Goal: Information Seeking & Learning: Learn about a topic

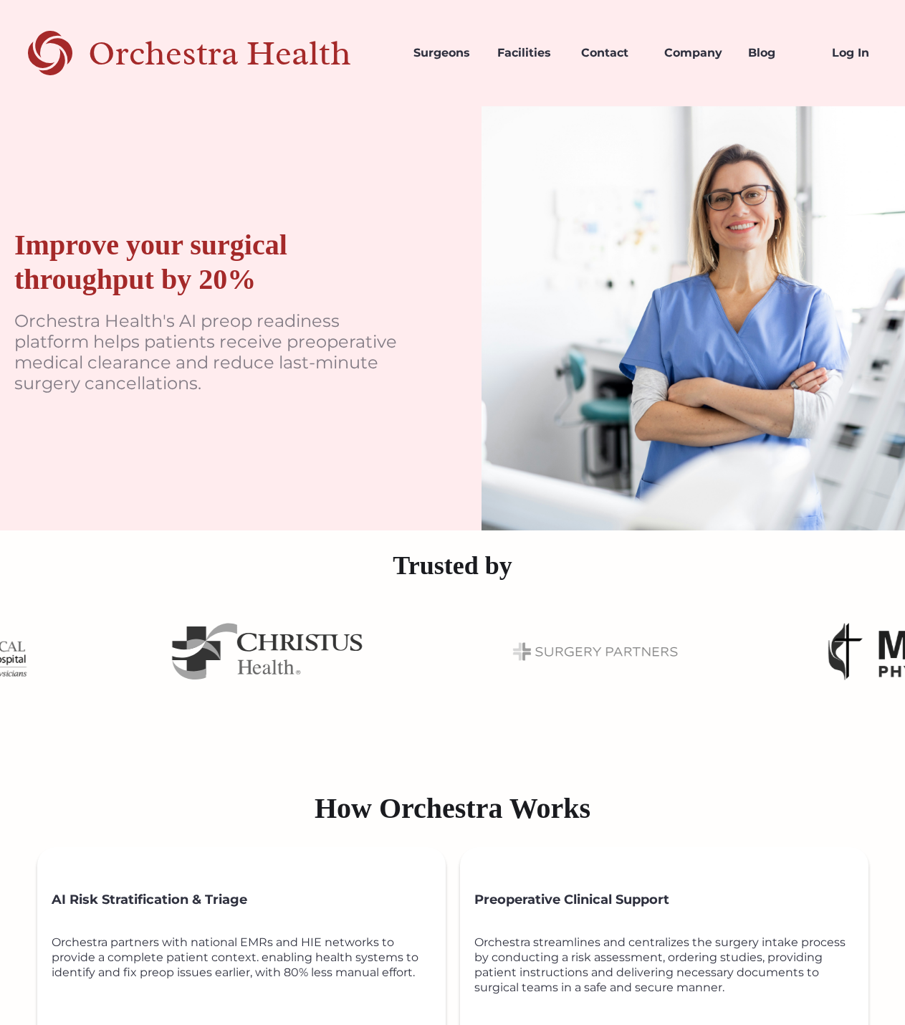
click at [449, 155] on div "Improve your surgical throughput by 20% Orchestra Health's AI preop readiness p…" at bounding box center [452, 318] width 905 height 424
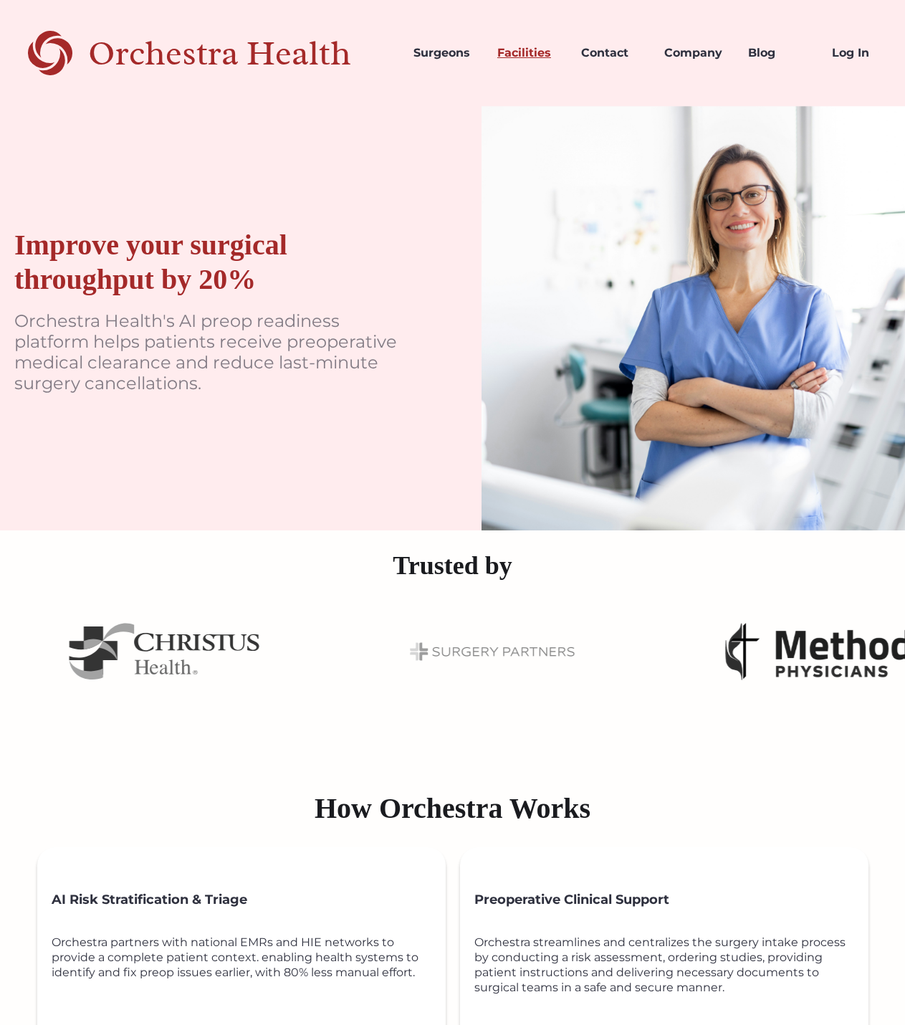
click at [524, 49] on link "Facilities" at bounding box center [528, 53] width 84 height 49
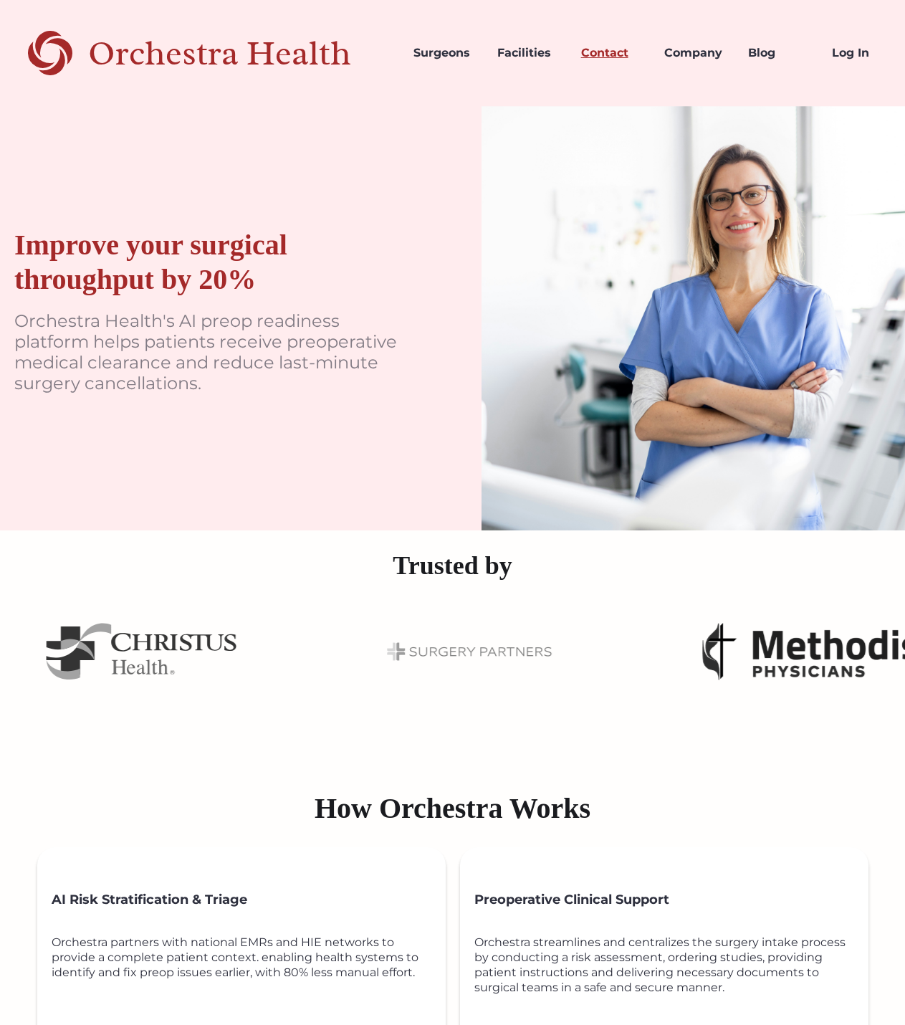
click at [605, 49] on link "Contact" at bounding box center [612, 53] width 84 height 49
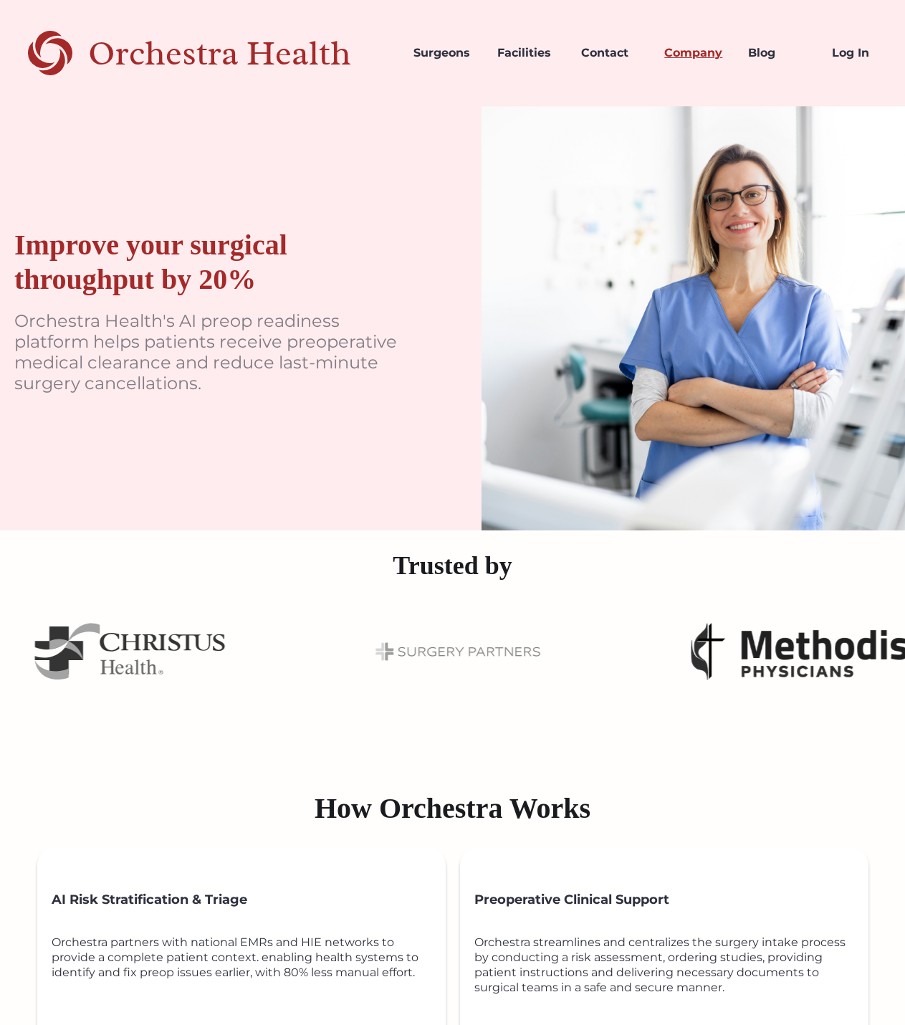
click at [697, 53] on link "Company" at bounding box center [695, 53] width 84 height 49
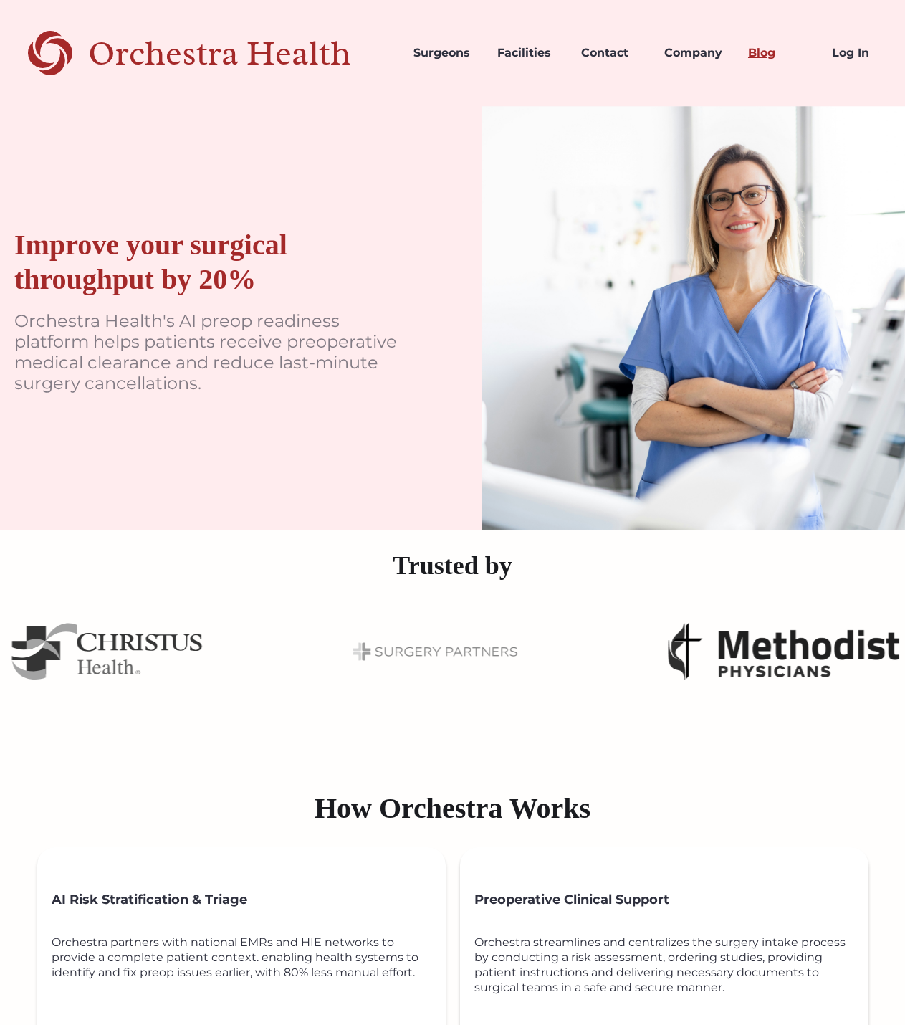
click at [752, 55] on link "Blog" at bounding box center [779, 53] width 84 height 49
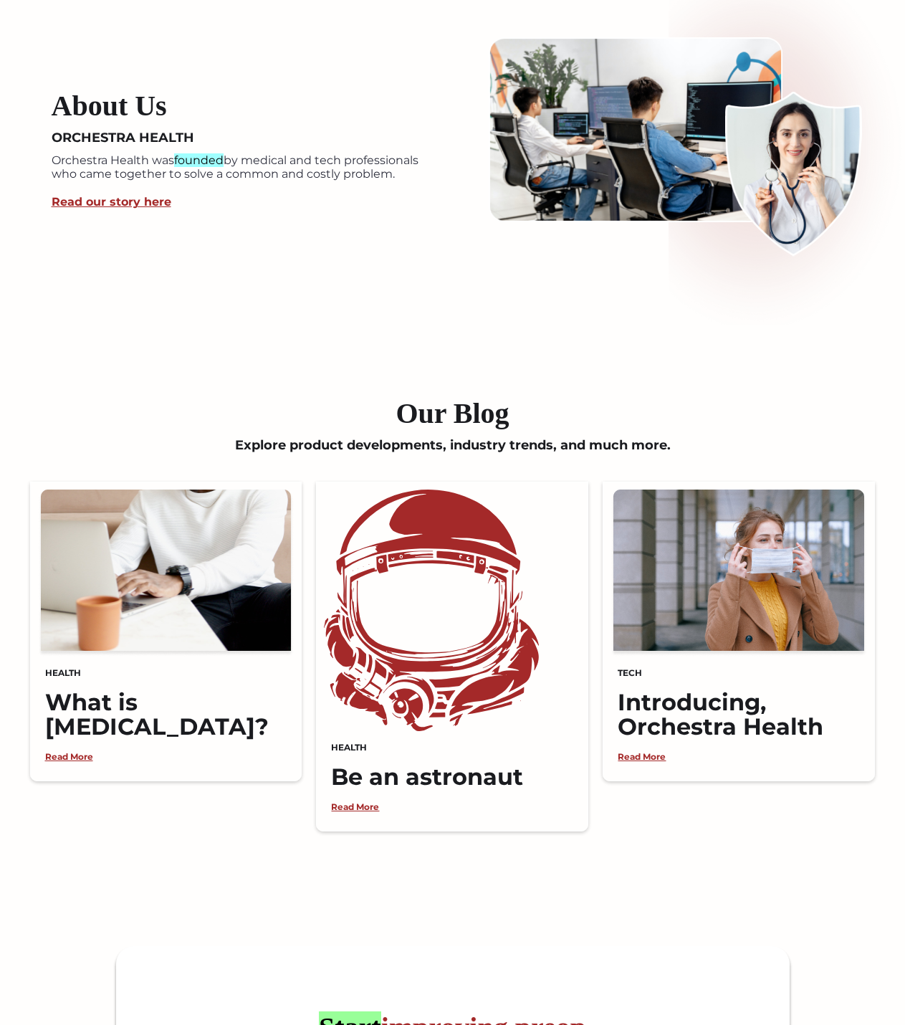
scroll to position [2795, 0]
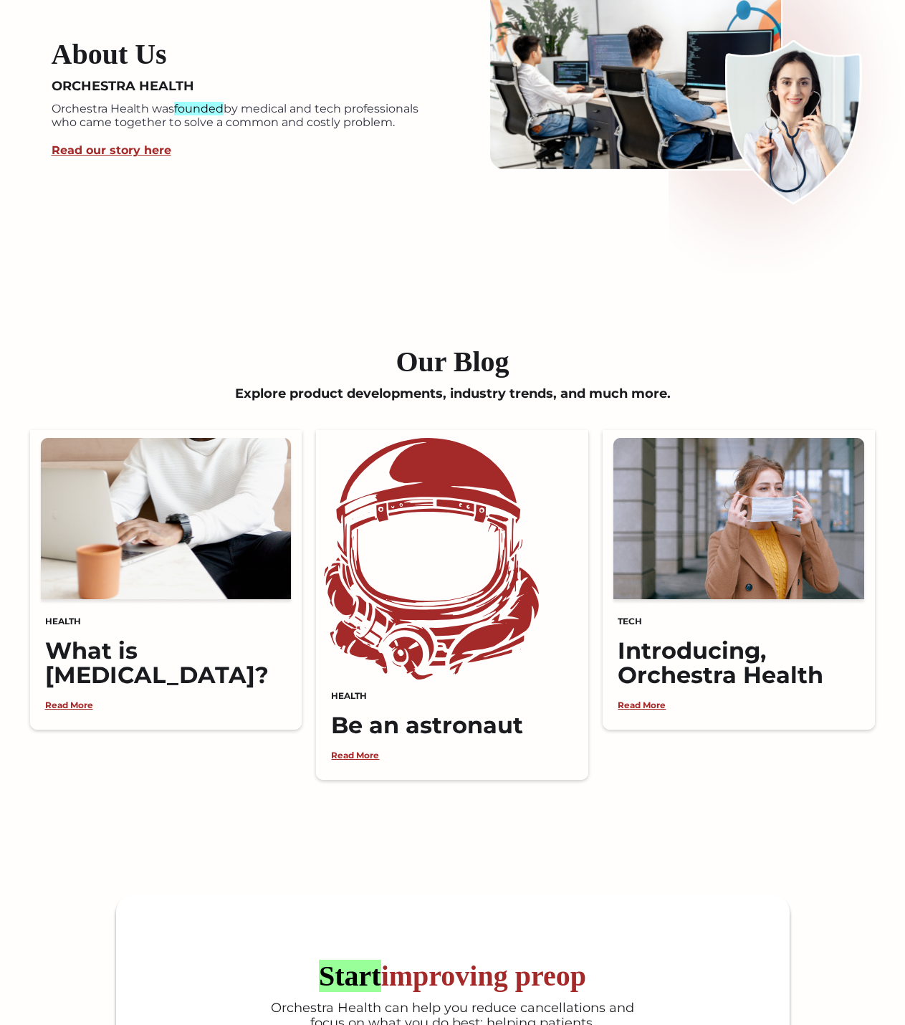
click at [135, 150] on link "Read our story here" at bounding box center [112, 150] width 120 height 14
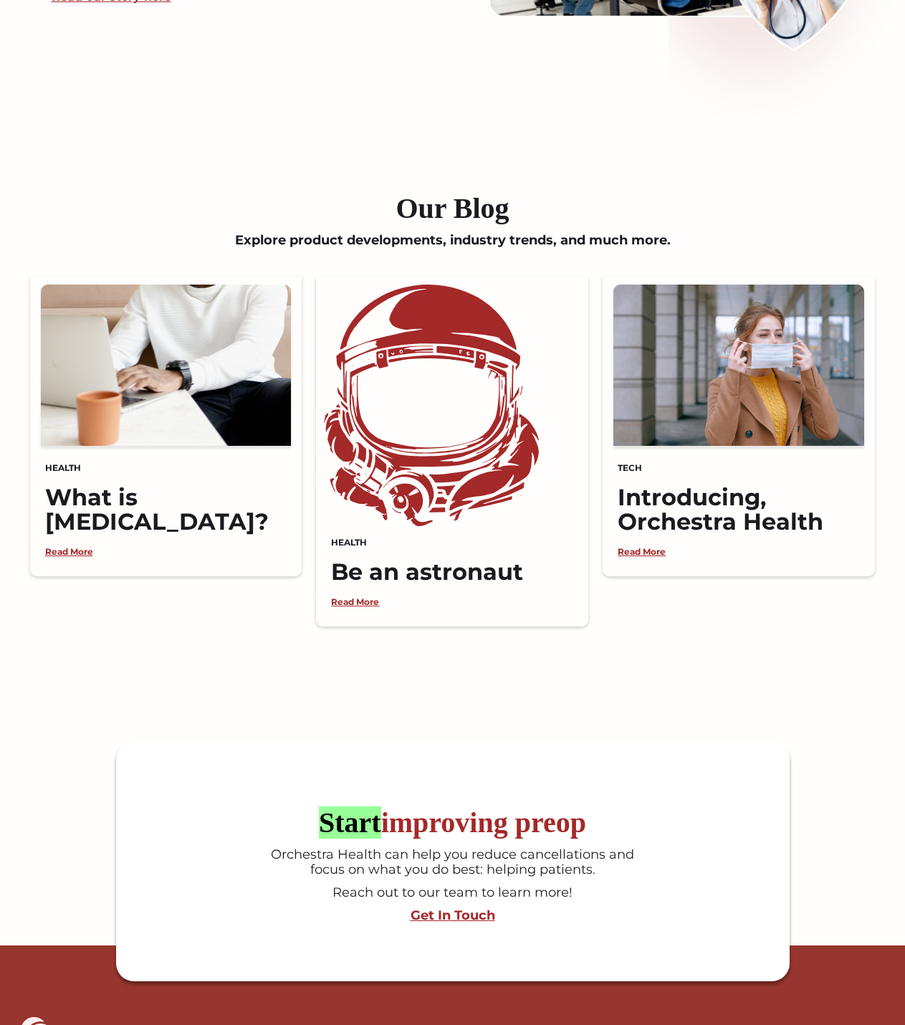
scroll to position [3081, 0]
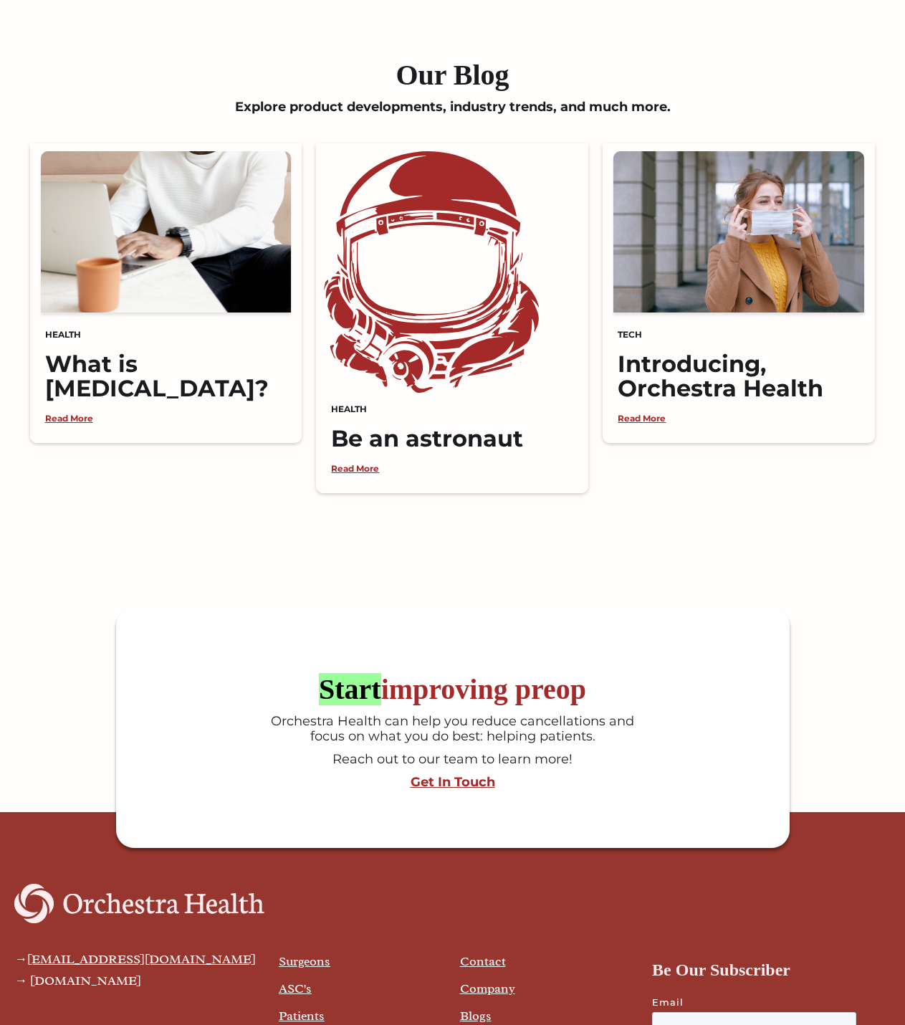
click at [466, 87] on h2 "Our Blog" at bounding box center [453, 75] width 860 height 34
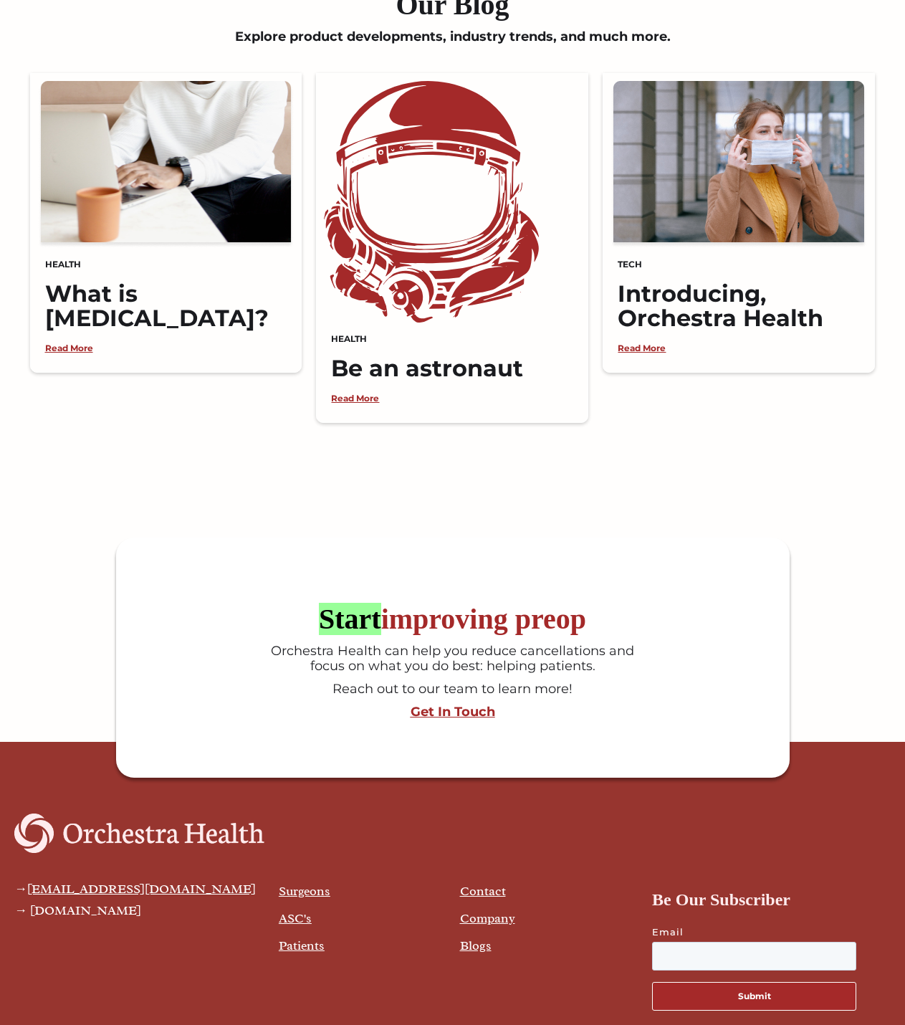
scroll to position [3227, 0]
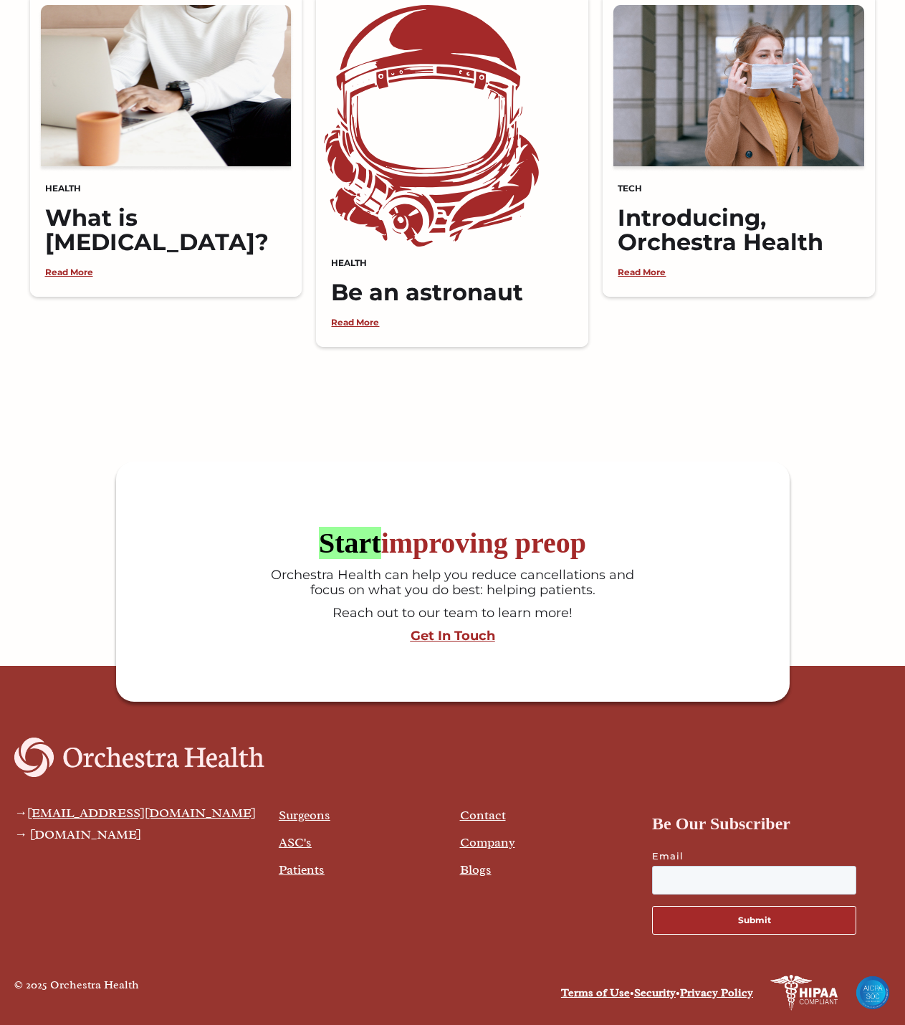
drag, startPoint x: 480, startPoint y: 864, endPoint x: 561, endPoint y: 402, distance: 469.2
click at [479, 864] on link "Blogs" at bounding box center [476, 869] width 32 height 16
click at [588, 990] on link "Terms of Use" at bounding box center [595, 992] width 69 height 14
click at [728, 999] on link "Privacy Policy" at bounding box center [716, 992] width 73 height 14
drag, startPoint x: 757, startPoint y: 357, endPoint x: 880, endPoint y: 381, distance: 125.6
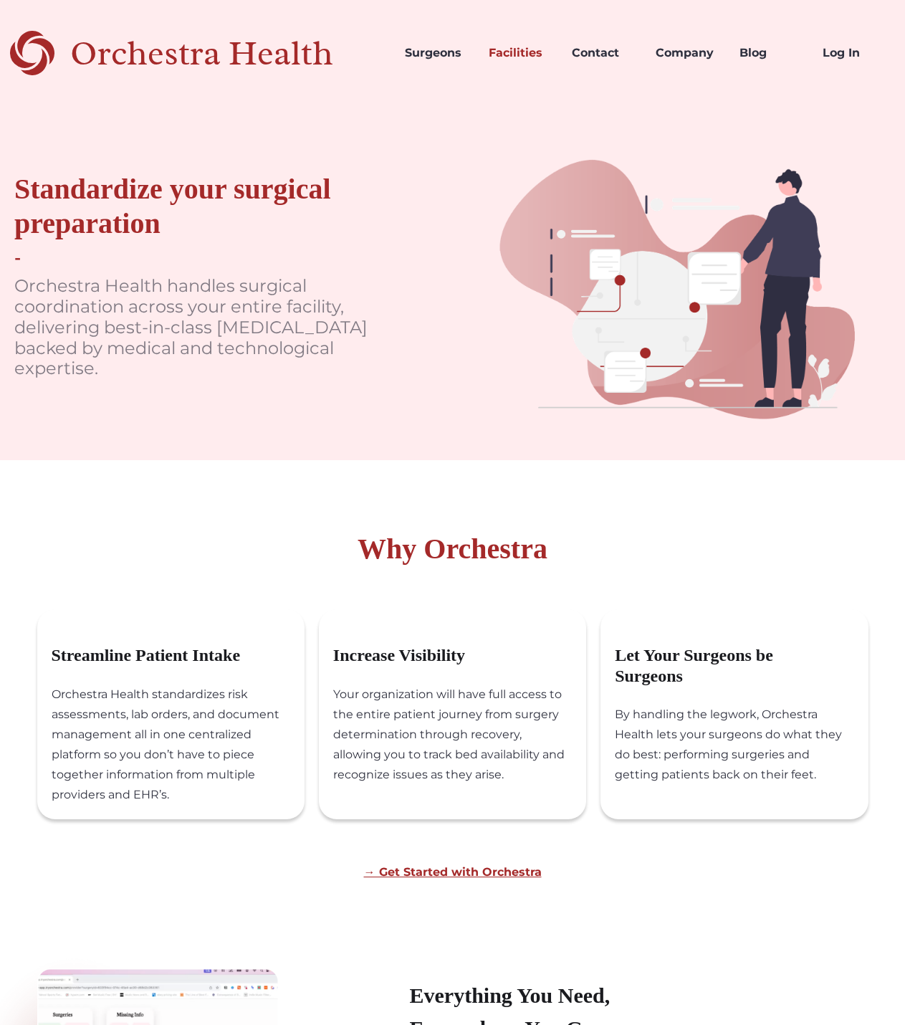
click at [467, 297] on img at bounding box center [679, 283] width 452 height 354
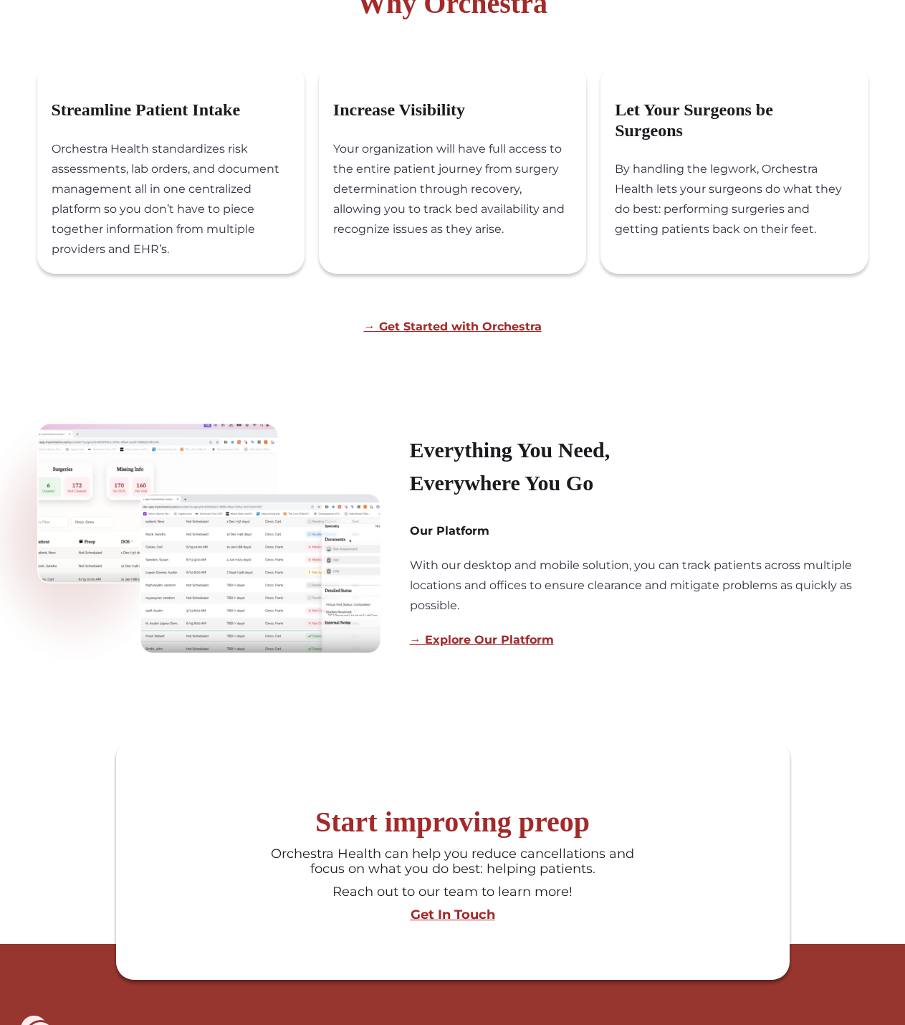
scroll to position [541, 0]
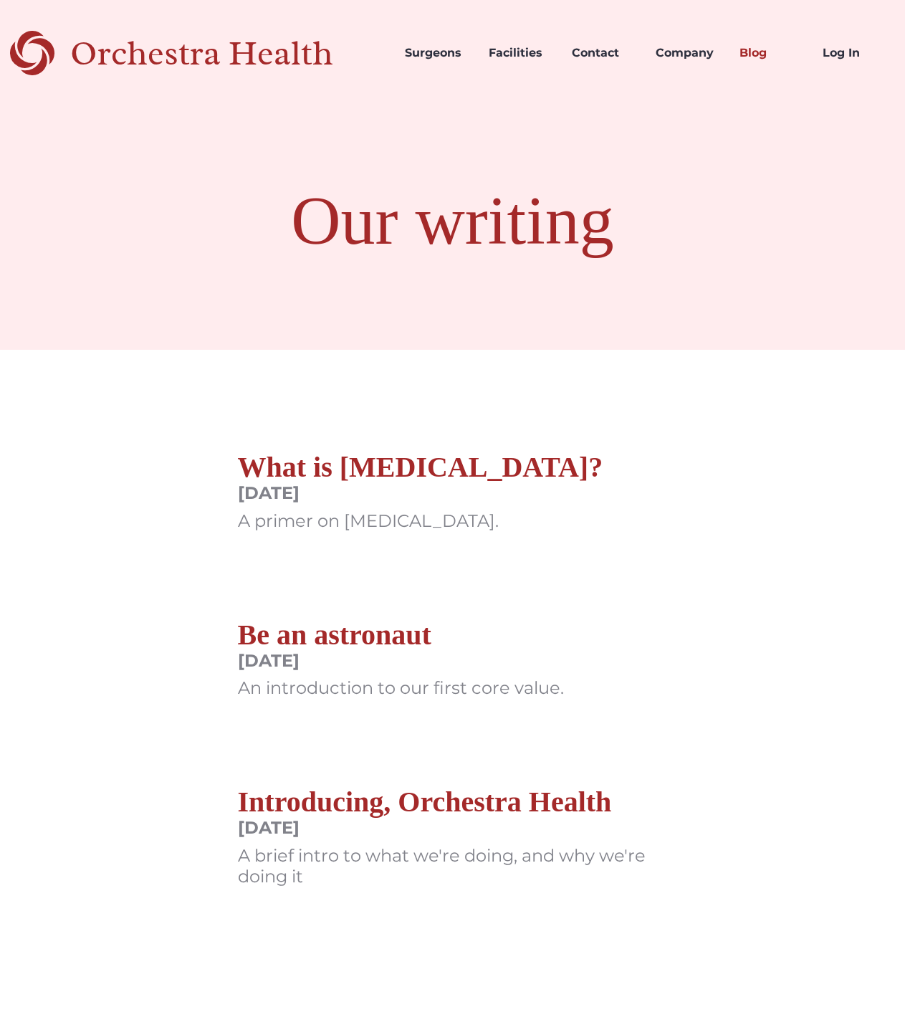
drag, startPoint x: 742, startPoint y: 401, endPoint x: 719, endPoint y: 399, distance: 23.7
click at [742, 401] on body "Orchestra Health Surgeons Facilities Contact Company Blog Log In Our writing Wh…" at bounding box center [452, 681] width 905 height 1362
click at [701, 354] on body "Orchestra Health Surgeons Facilities Contact Company Blog Log In Our writing Wh…" at bounding box center [452, 681] width 905 height 1362
click at [677, 347] on div "Our writing" at bounding box center [452, 228] width 905 height 244
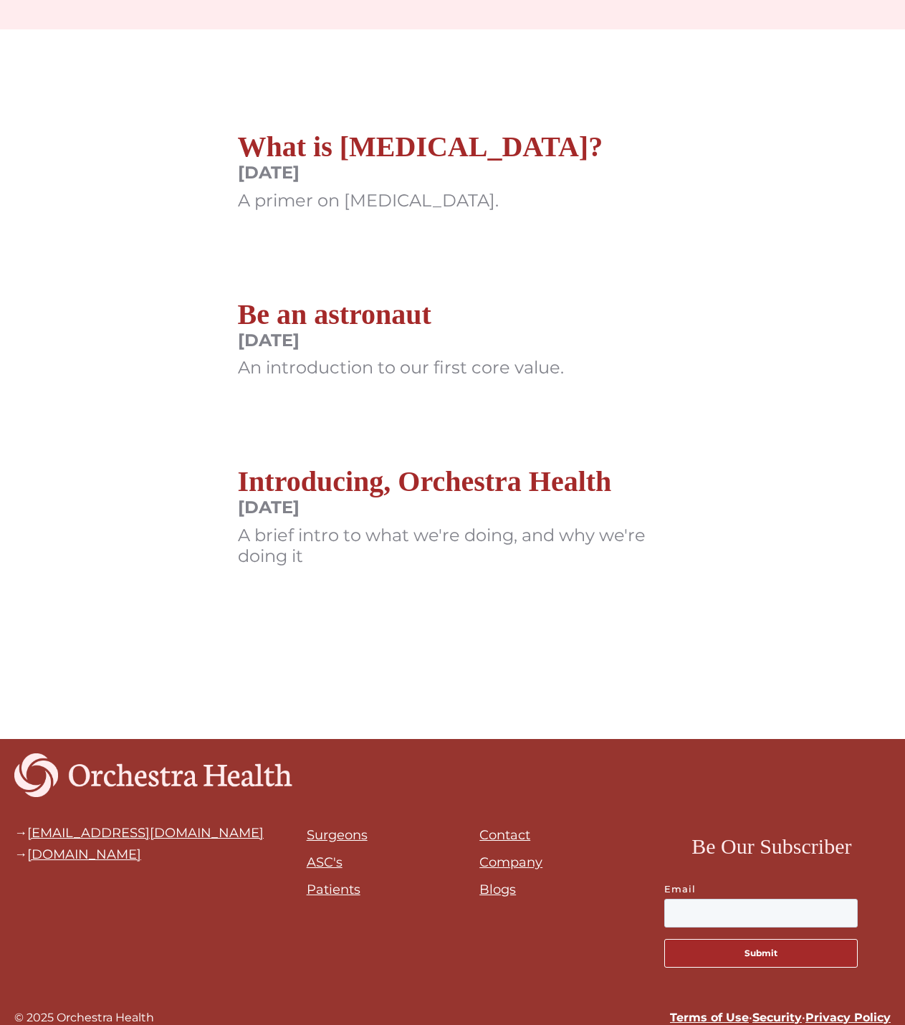
scroll to position [337, 0]
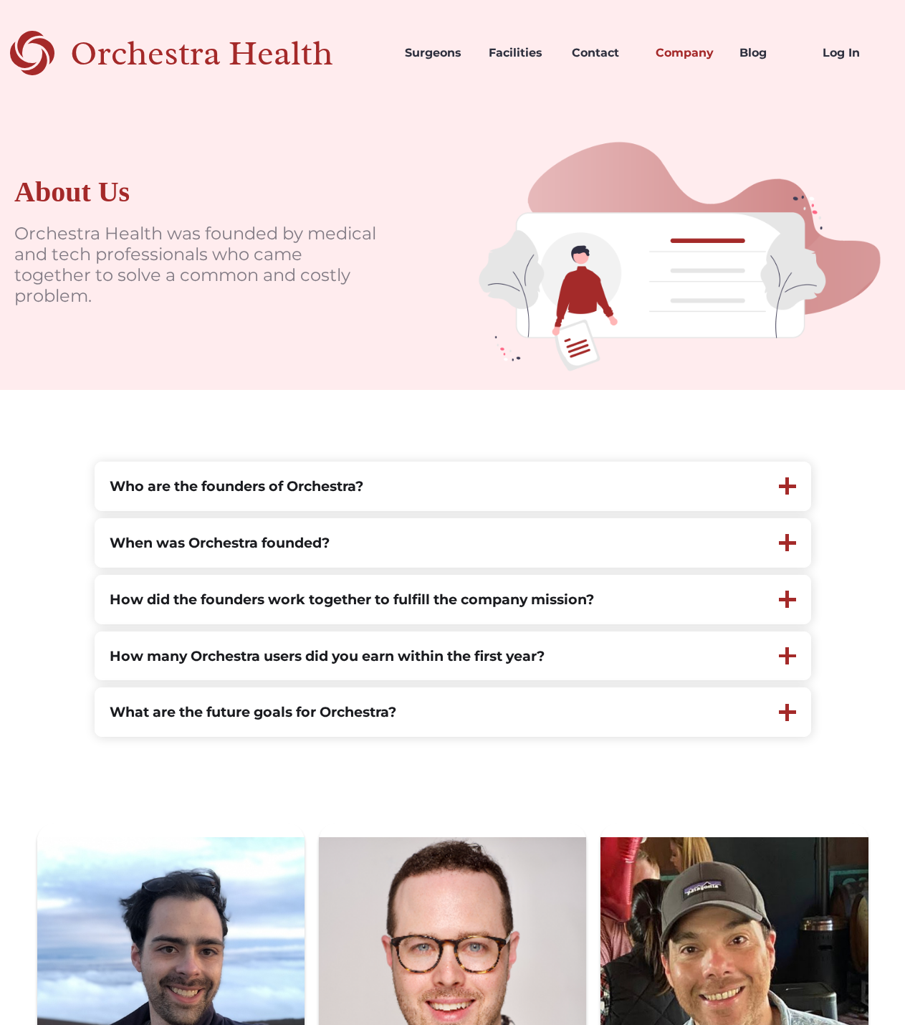
click at [485, 272] on img at bounding box center [679, 248] width 452 height 284
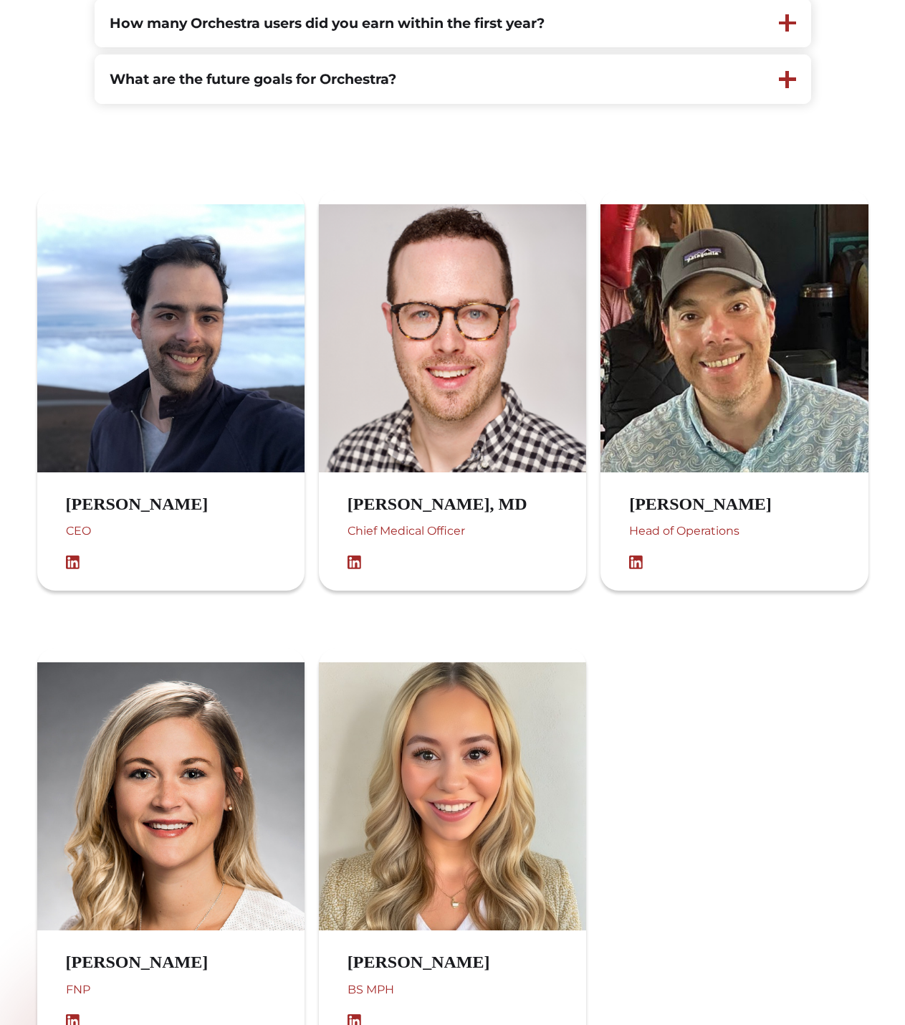
scroll to position [645, 0]
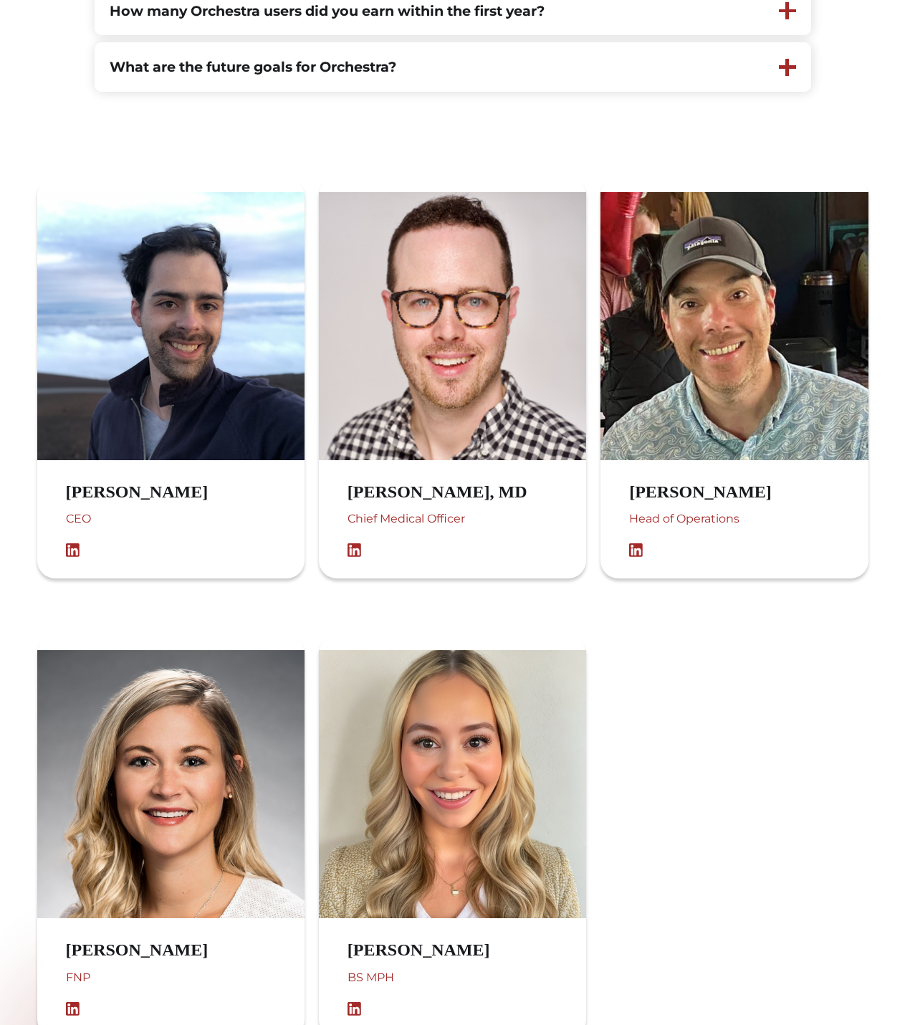
click at [163, 499] on h3 "Austin López-Gómez" at bounding box center [151, 492] width 171 height 21
click at [395, 502] on h3 "Stuart Solomon, MD" at bounding box center [452, 492] width 209 height 21
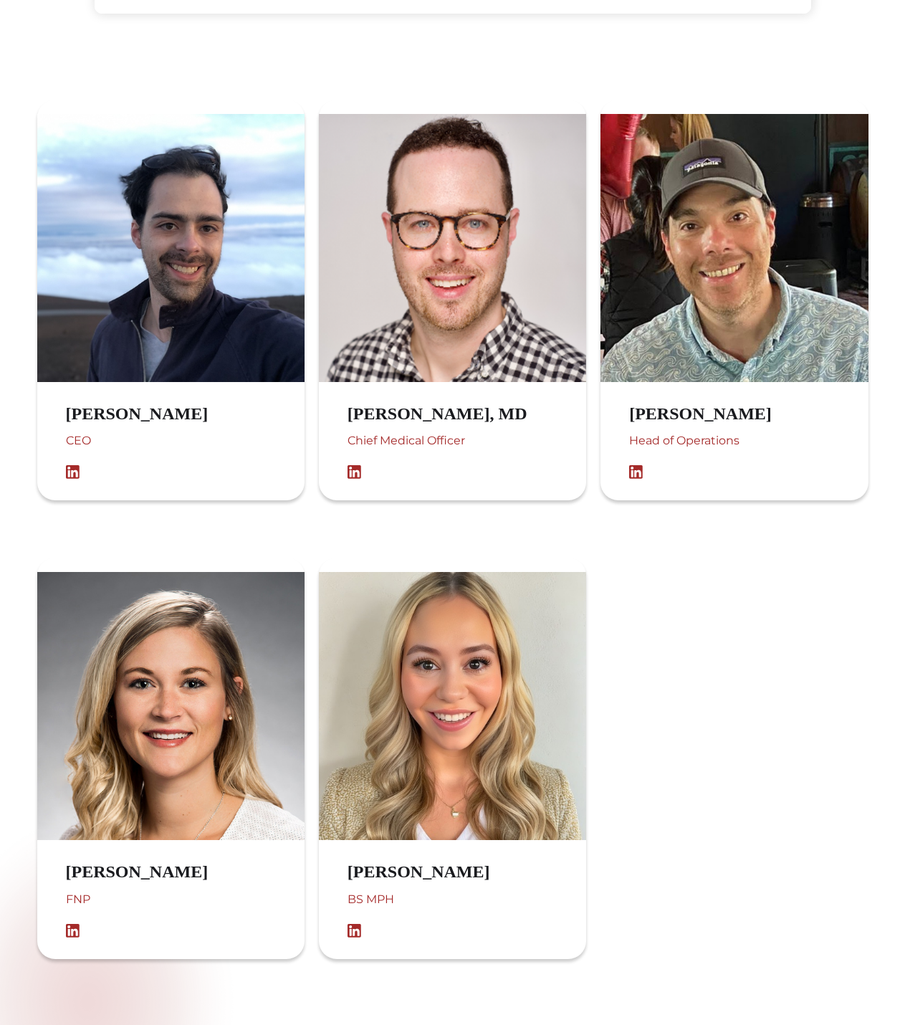
scroll to position [717, 0]
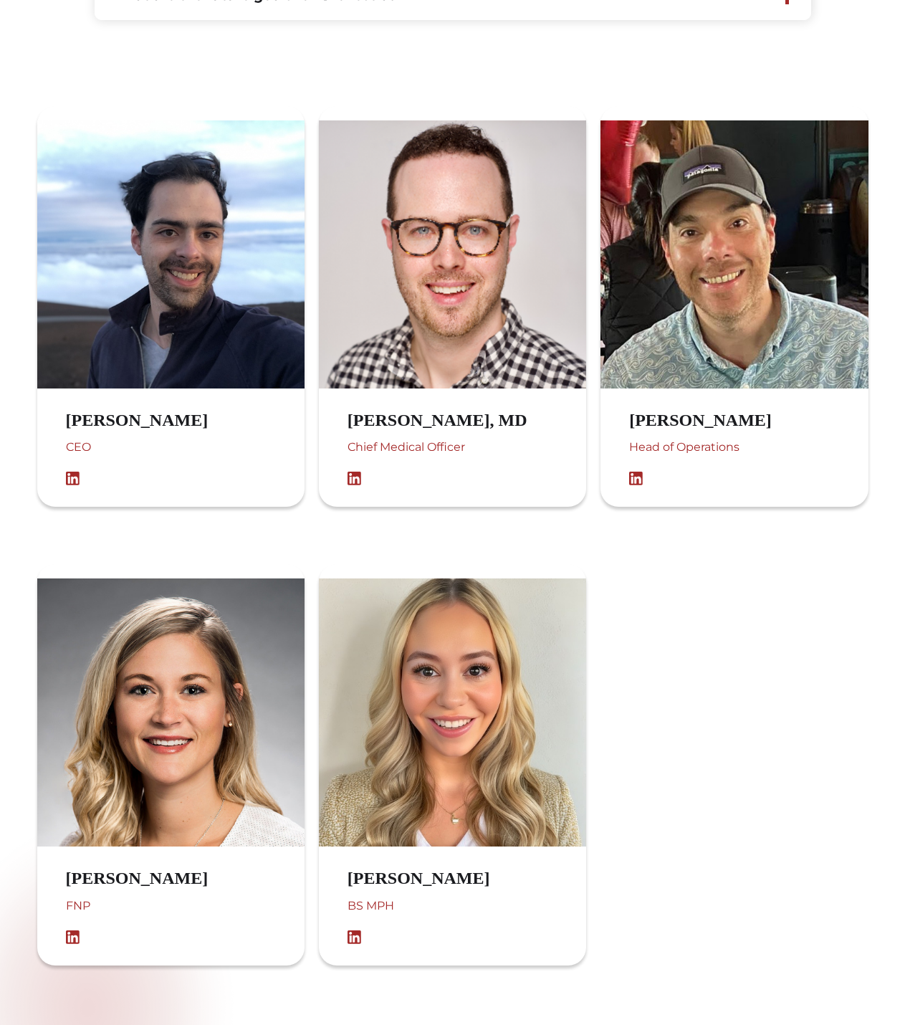
drag, startPoint x: 166, startPoint y: 95, endPoint x: 163, endPoint y: 79, distance: 16.0
click at [166, 95] on body "Orchestra Health Surgeons Facilities Contact Company Blog Log In About Us Orche…" at bounding box center [452, 463] width 905 height 2360
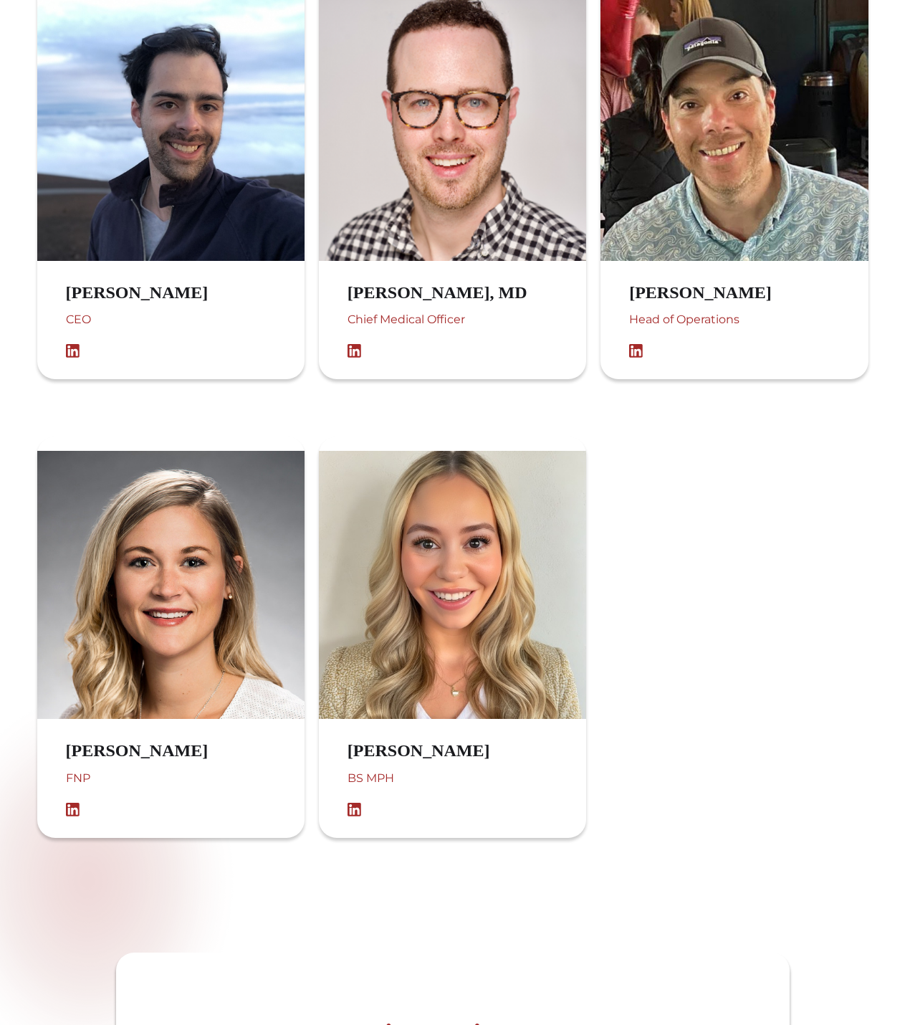
scroll to position [860, 0]
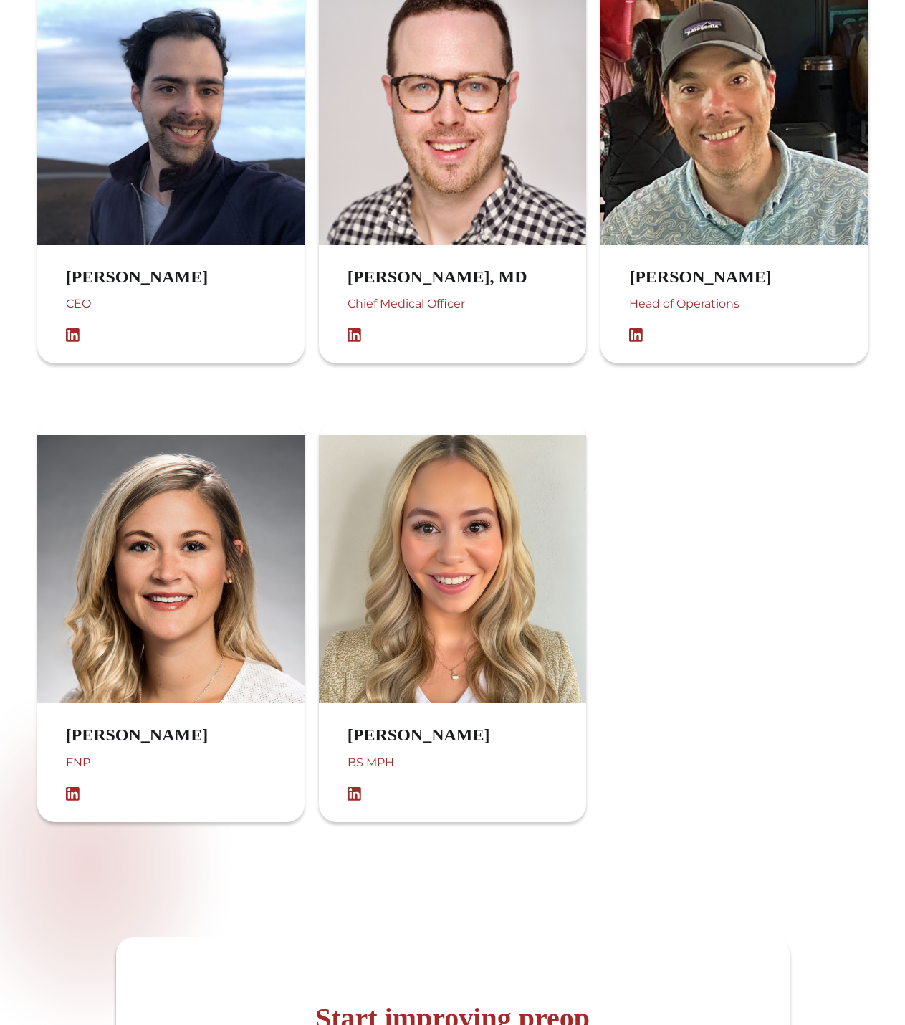
click at [73, 797] on img at bounding box center [76, 794] width 21 height 14
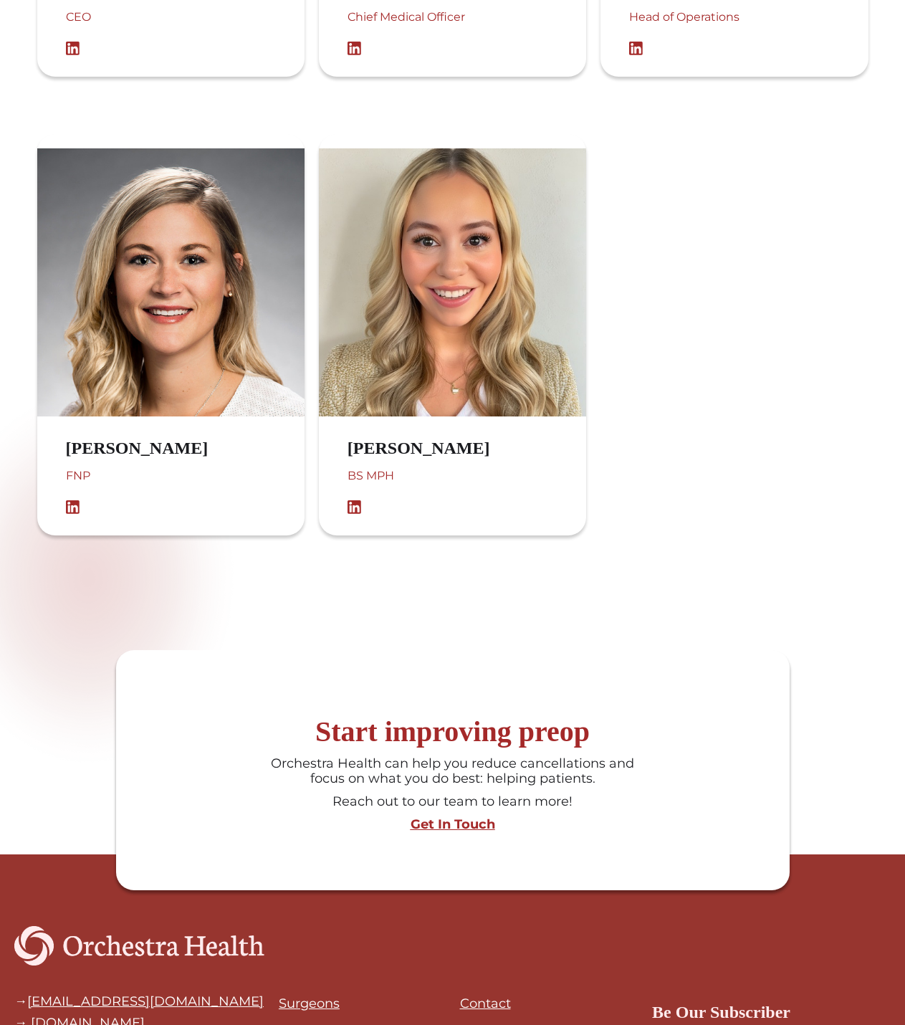
drag, startPoint x: 360, startPoint y: 507, endPoint x: 380, endPoint y: 476, distance: 37.4
click at [360, 507] on img at bounding box center [358, 507] width 21 height 14
click at [413, 383] on img at bounding box center [452, 281] width 267 height 267
click at [236, 383] on img at bounding box center [170, 281] width 267 height 267
click at [120, 438] on div "Katie Longacre FNP" at bounding box center [140, 476] width 207 height 90
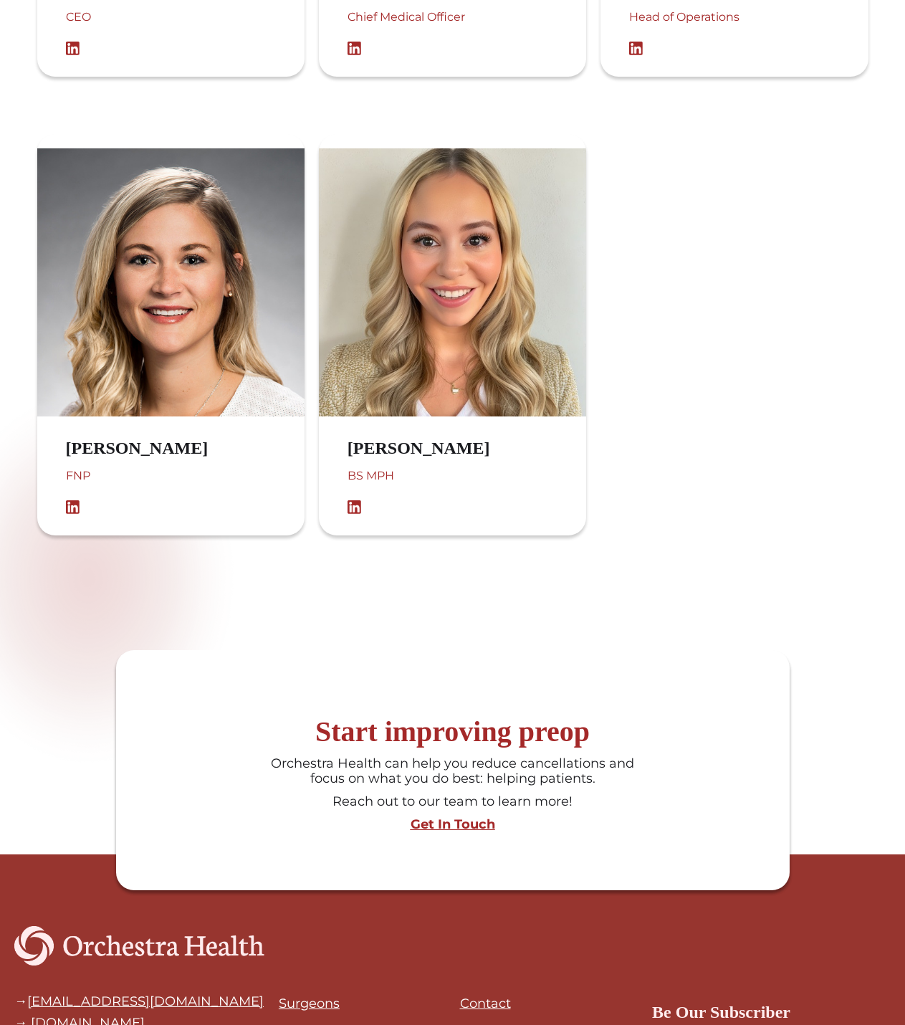
click at [382, 459] on h3 "Dominique Limon" at bounding box center [433, 448] width 171 height 21
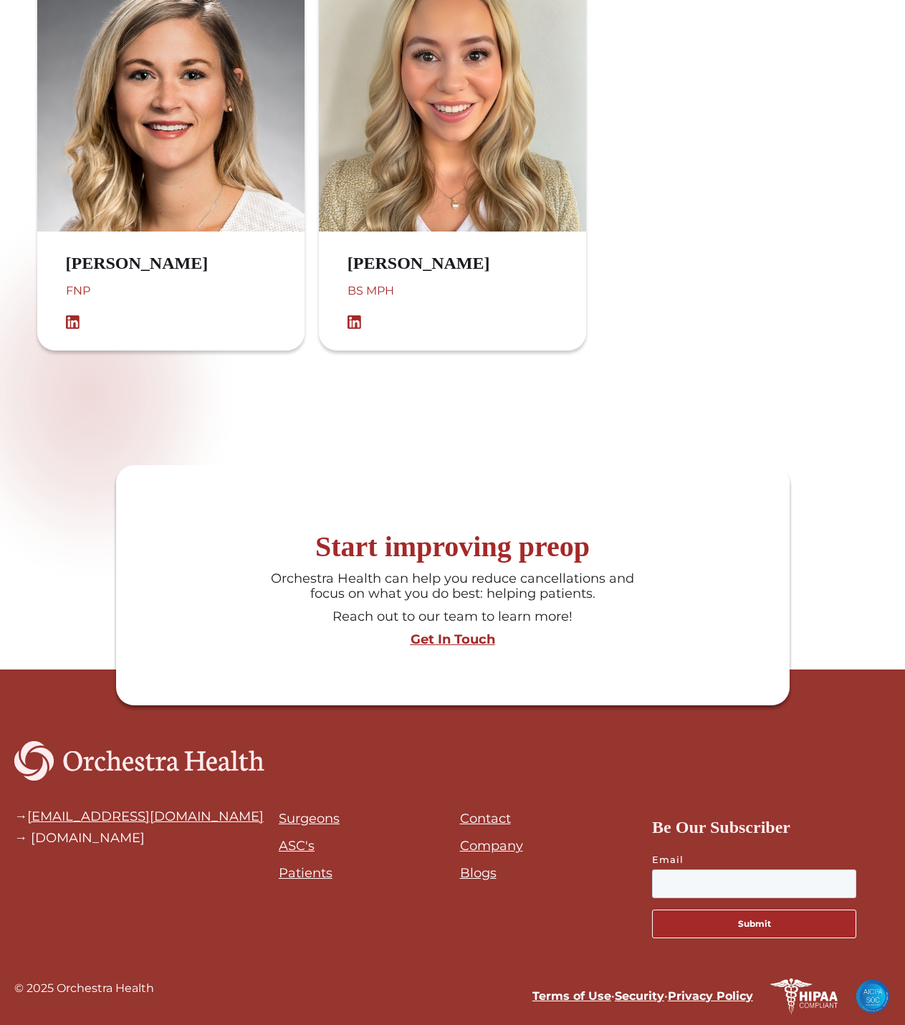
scroll to position [1338, 0]
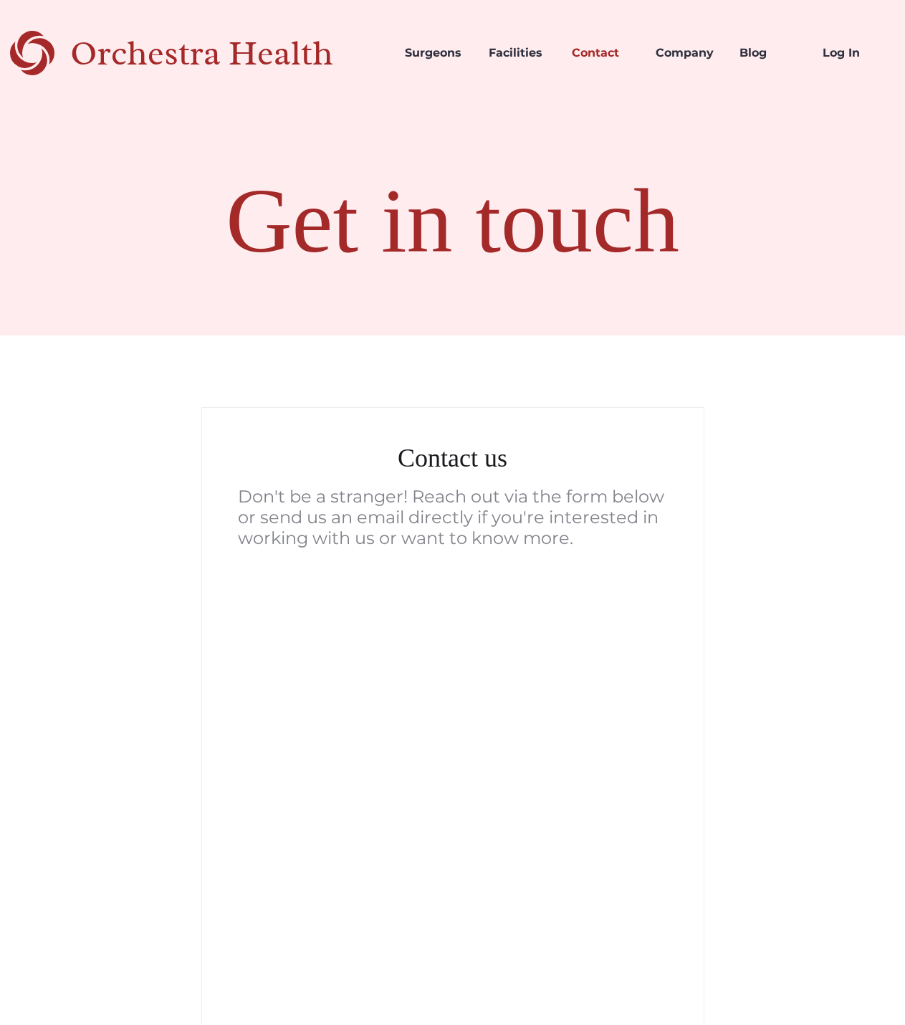
click at [640, 381] on body "Orchestra Health Surgeons Facilities Contact Company Blog Log In Get in touch C…" at bounding box center [452, 825] width 905 height 1650
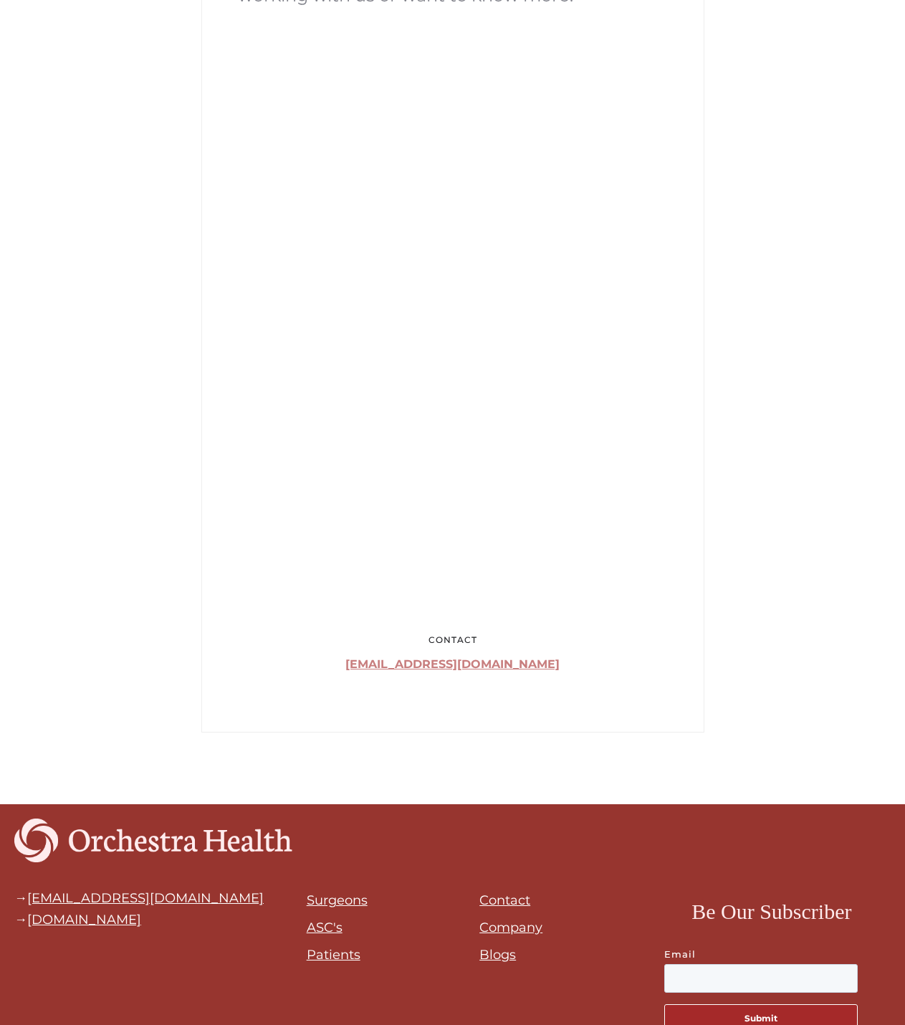
scroll to position [625, 0]
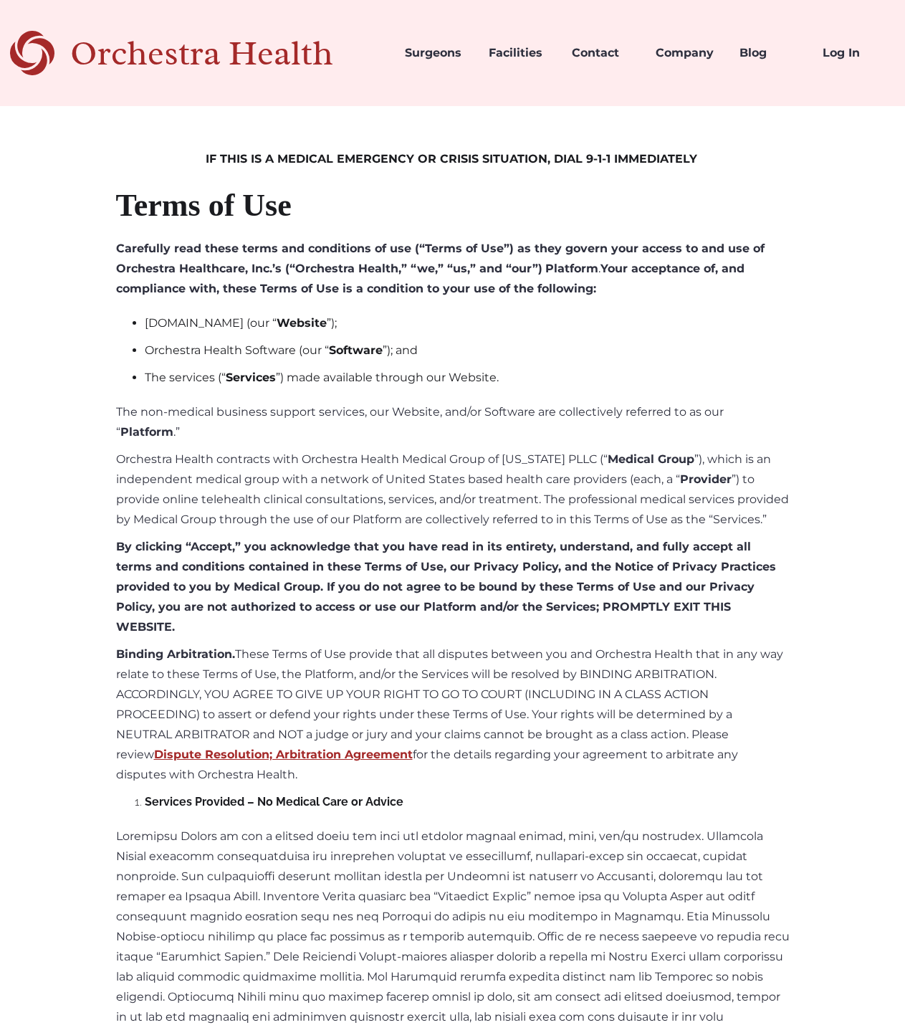
click at [613, 377] on li "The services (“ Services ”) made available through our Website." at bounding box center [467, 378] width 645 height 20
click at [614, 368] on li "The services (“ Services ”) made available through our Website." at bounding box center [467, 378] width 645 height 20
click at [574, 366] on ul "[DOMAIN_NAME] (our “ Website ”); Orchestra Health Software (our “ Software ”); …" at bounding box center [453, 354] width 674 height 82
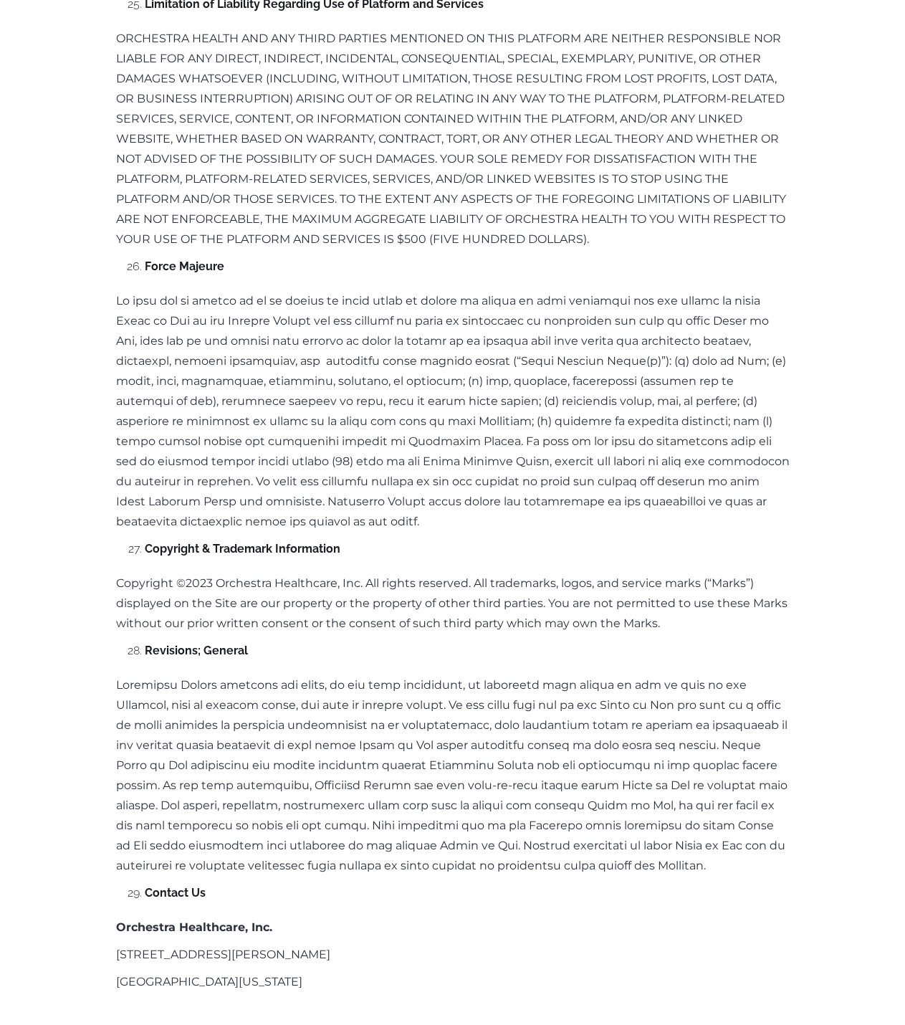
scroll to position [9517, 0]
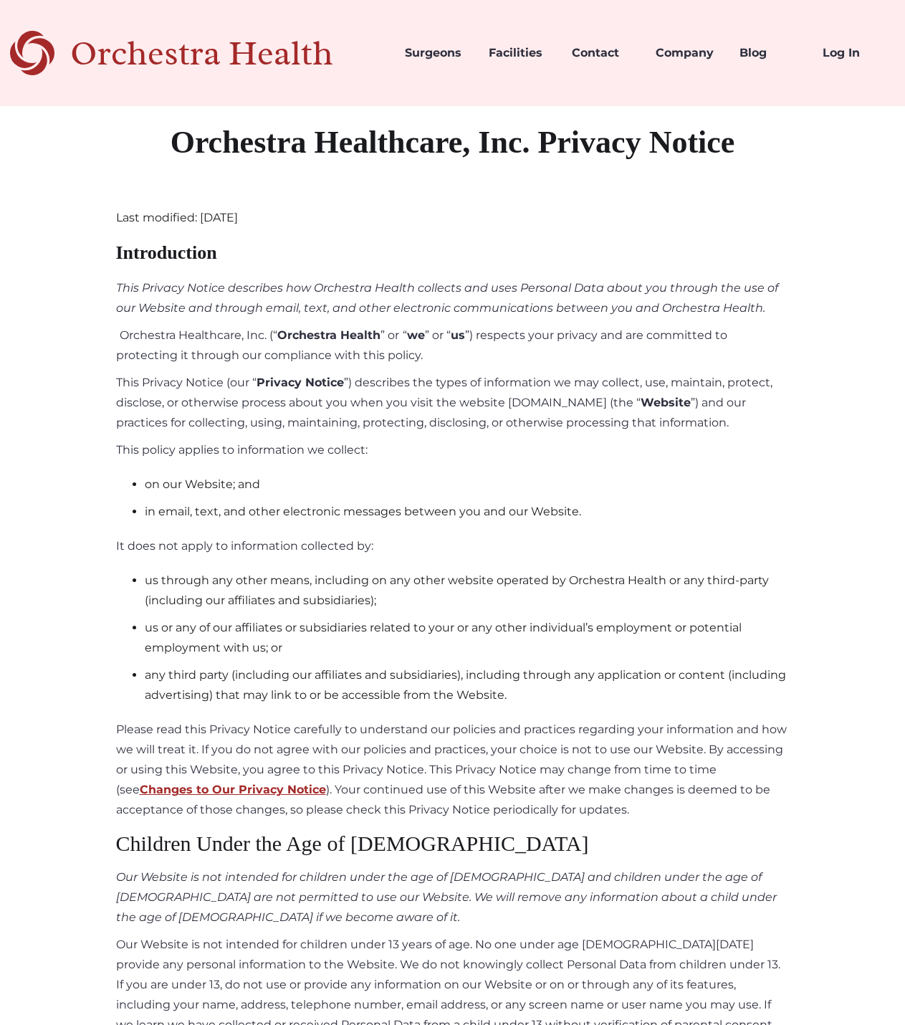
click at [693, 330] on p "Orchestra Healthcare, Inc. (“ Orchestra Health ” or “ we ” or “ us ”) respects …" at bounding box center [453, 345] width 674 height 40
click at [449, 404] on p "This Privacy Notice (our “ Privacy Notice ”) describes the types of information…" at bounding box center [453, 403] width 674 height 60
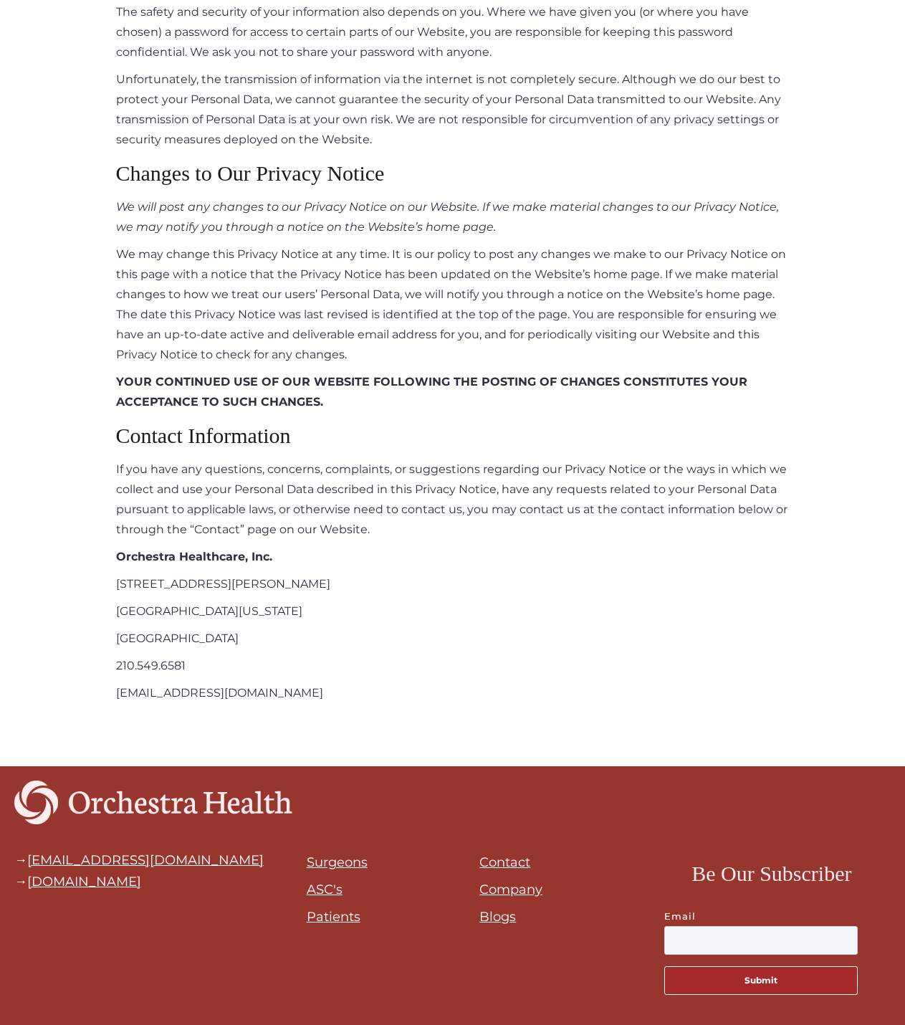
scroll to position [5164, 0]
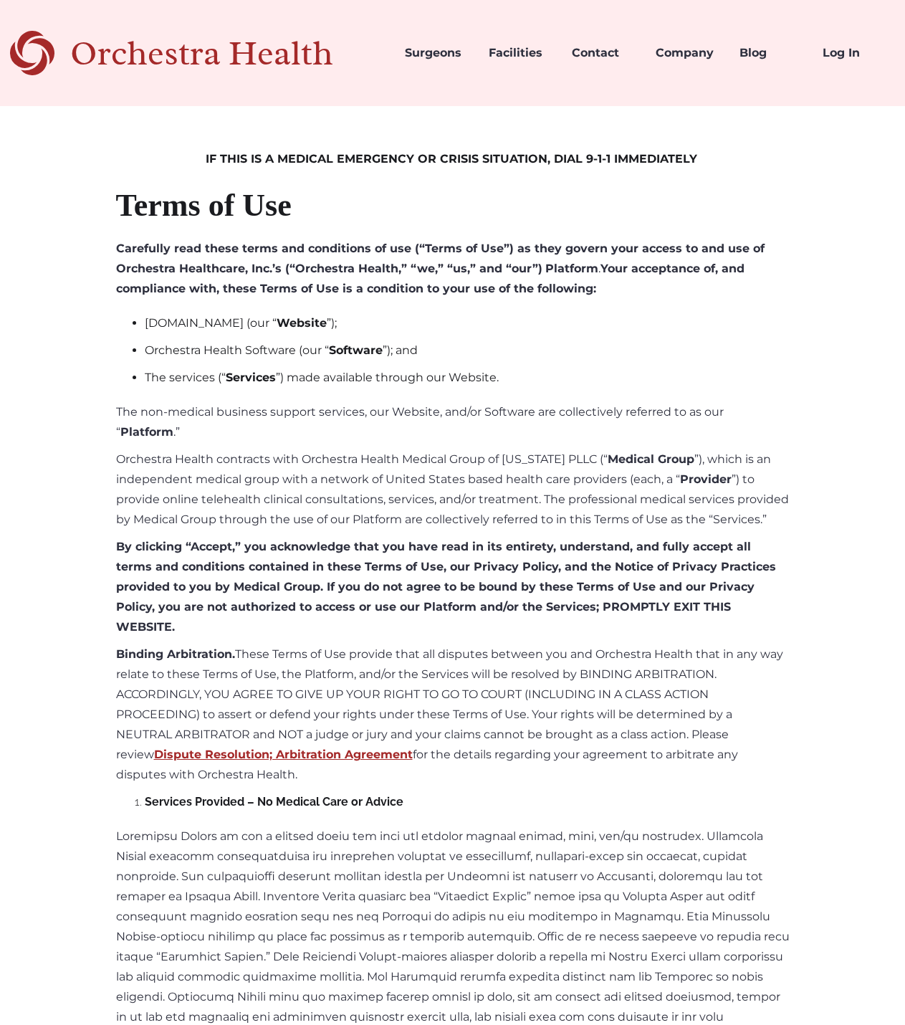
click at [324, 208] on h1 "Terms of Use" at bounding box center [453, 205] width 674 height 44
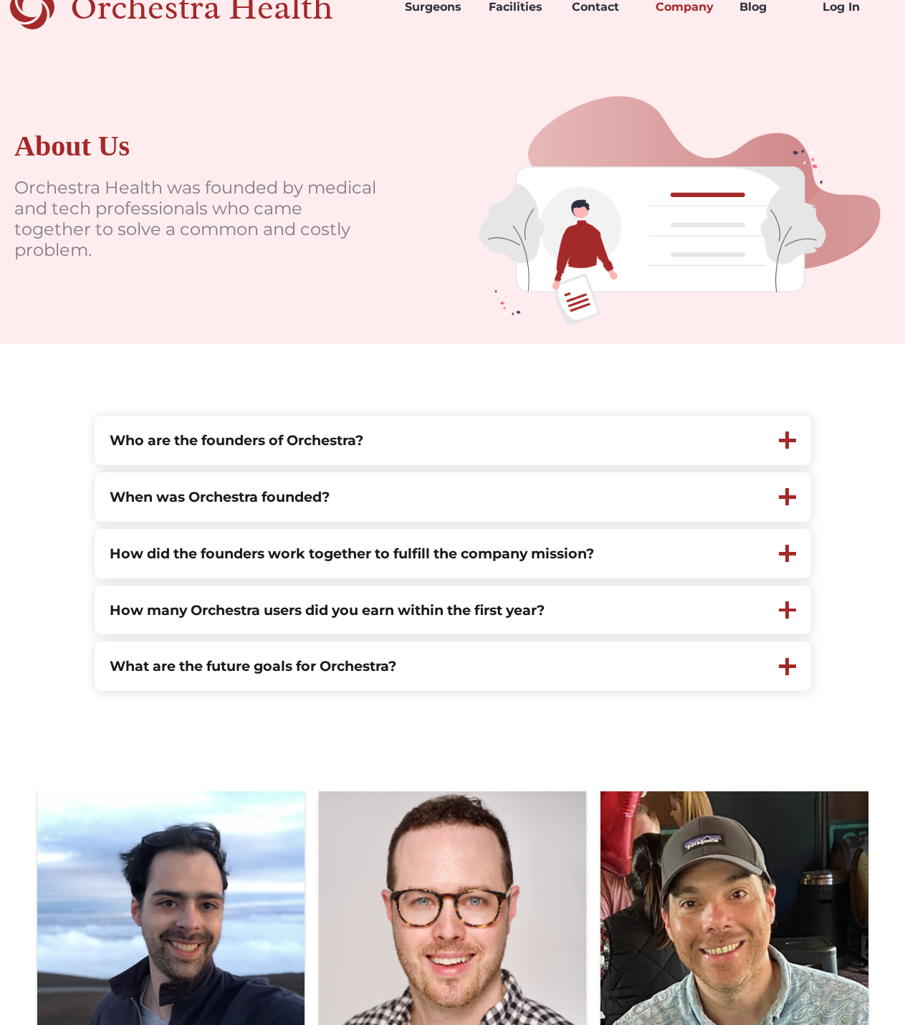
scroll to position [72, 0]
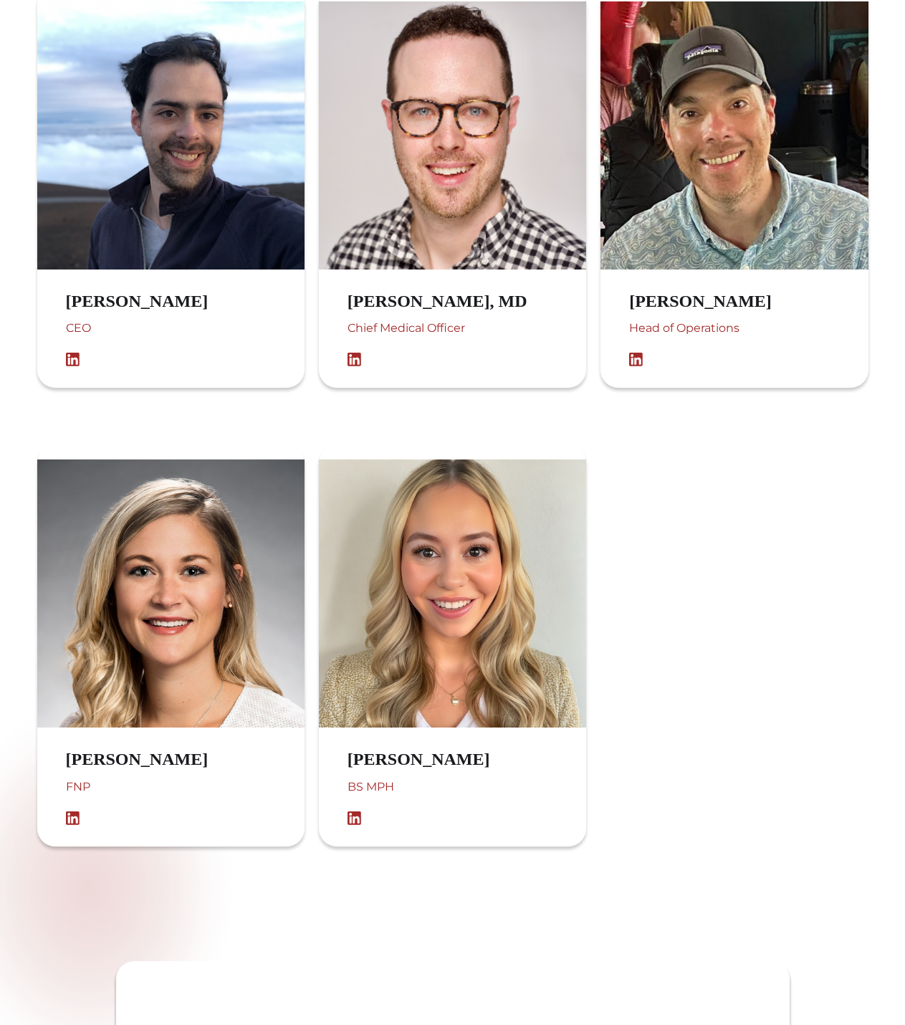
scroll to position [860, 0]
